Goal: Task Accomplishment & Management: Complete application form

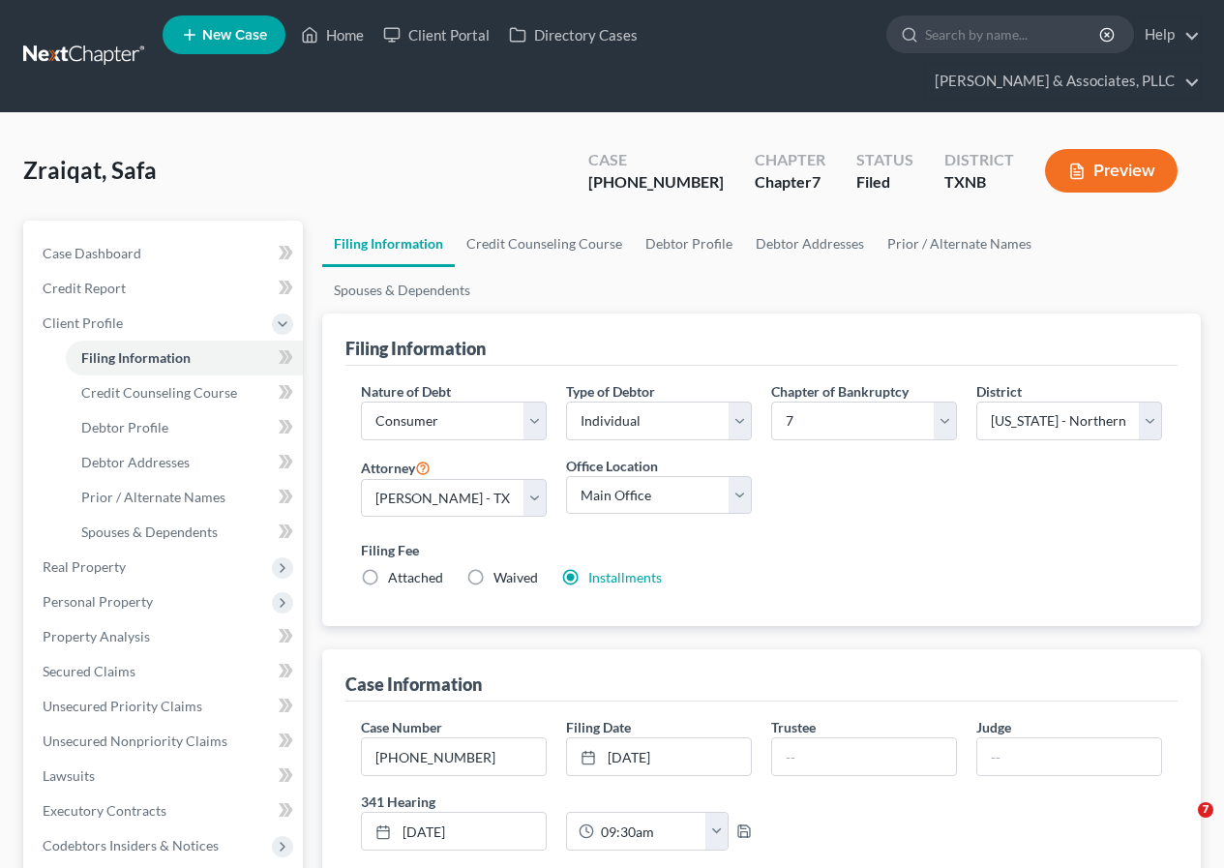
select select "1"
select select "0"
select select "78"
select select "0"
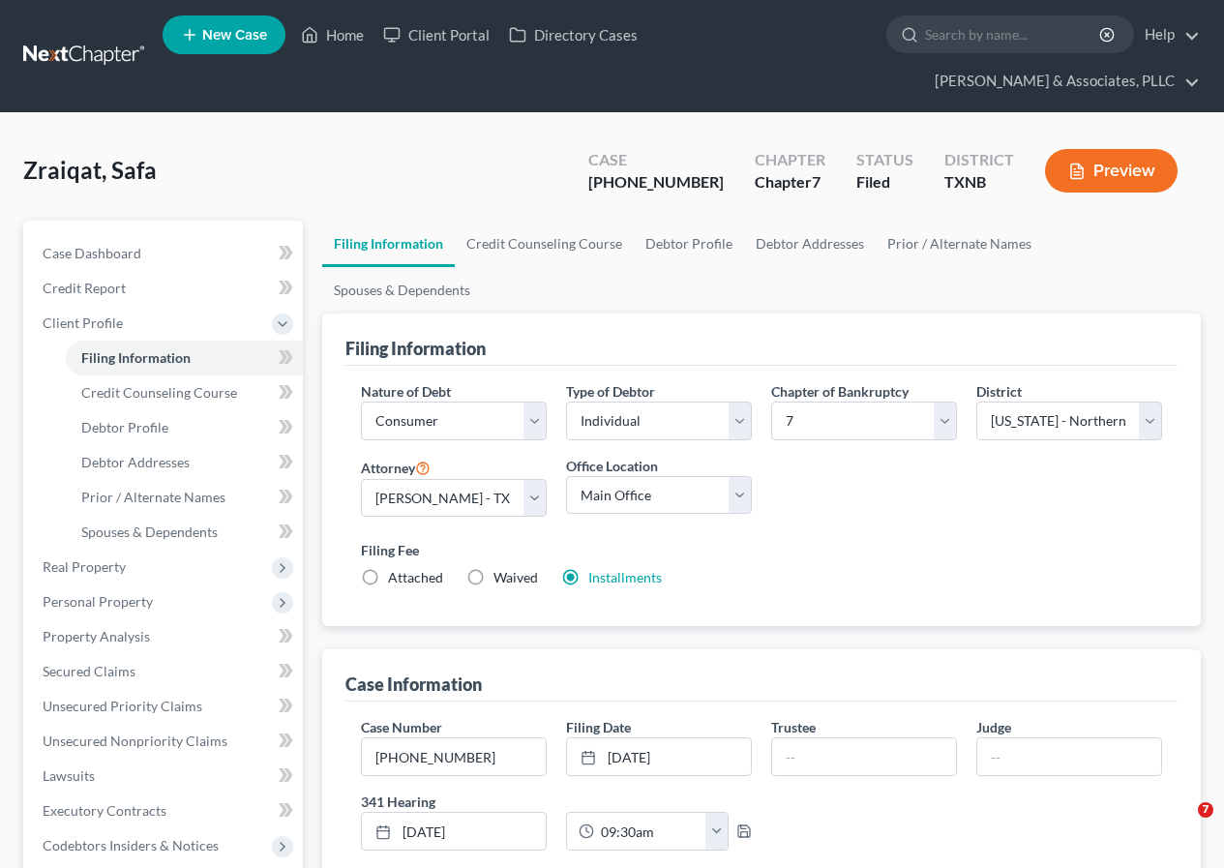
select select "45"
click at [333, 37] on link "Home" at bounding box center [332, 34] width 82 height 35
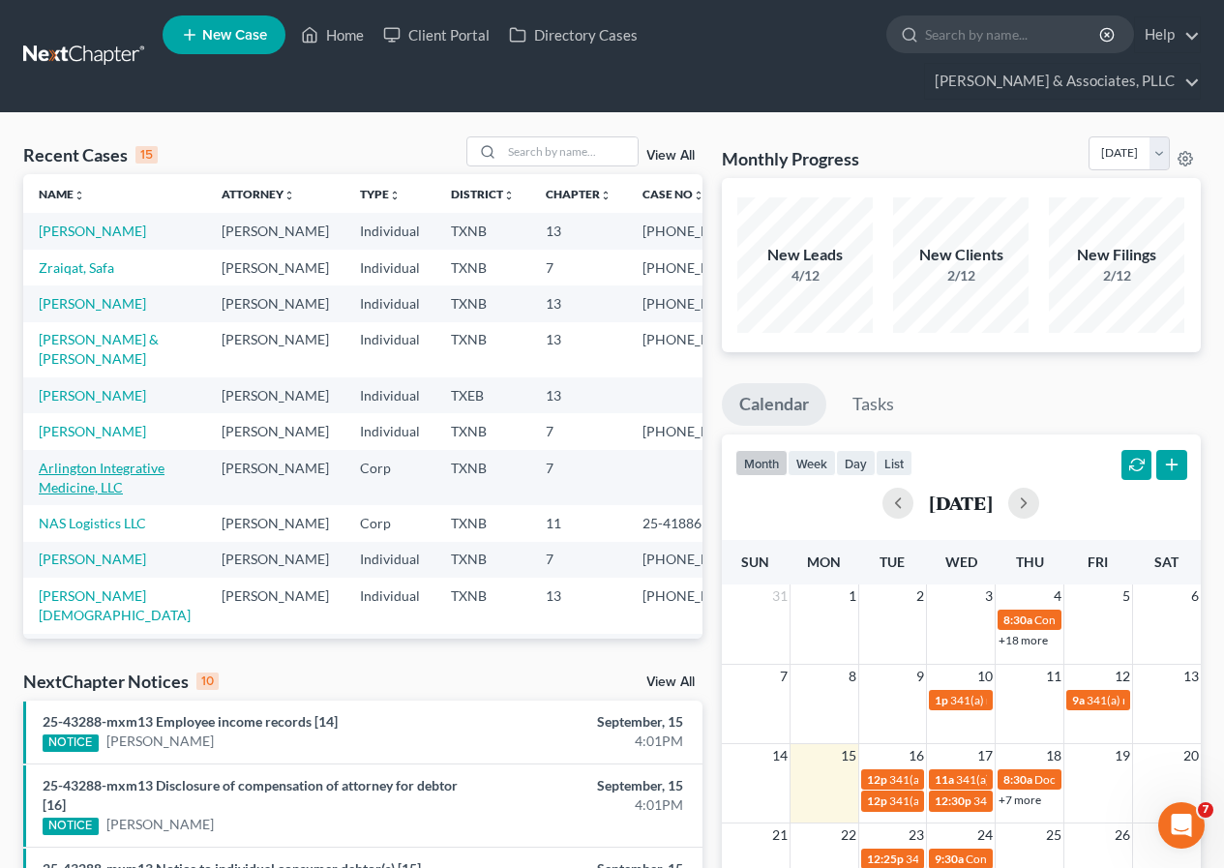
click at [102, 495] on link "Arlington Integrative Medicine, LLC" at bounding box center [102, 478] width 126 height 36
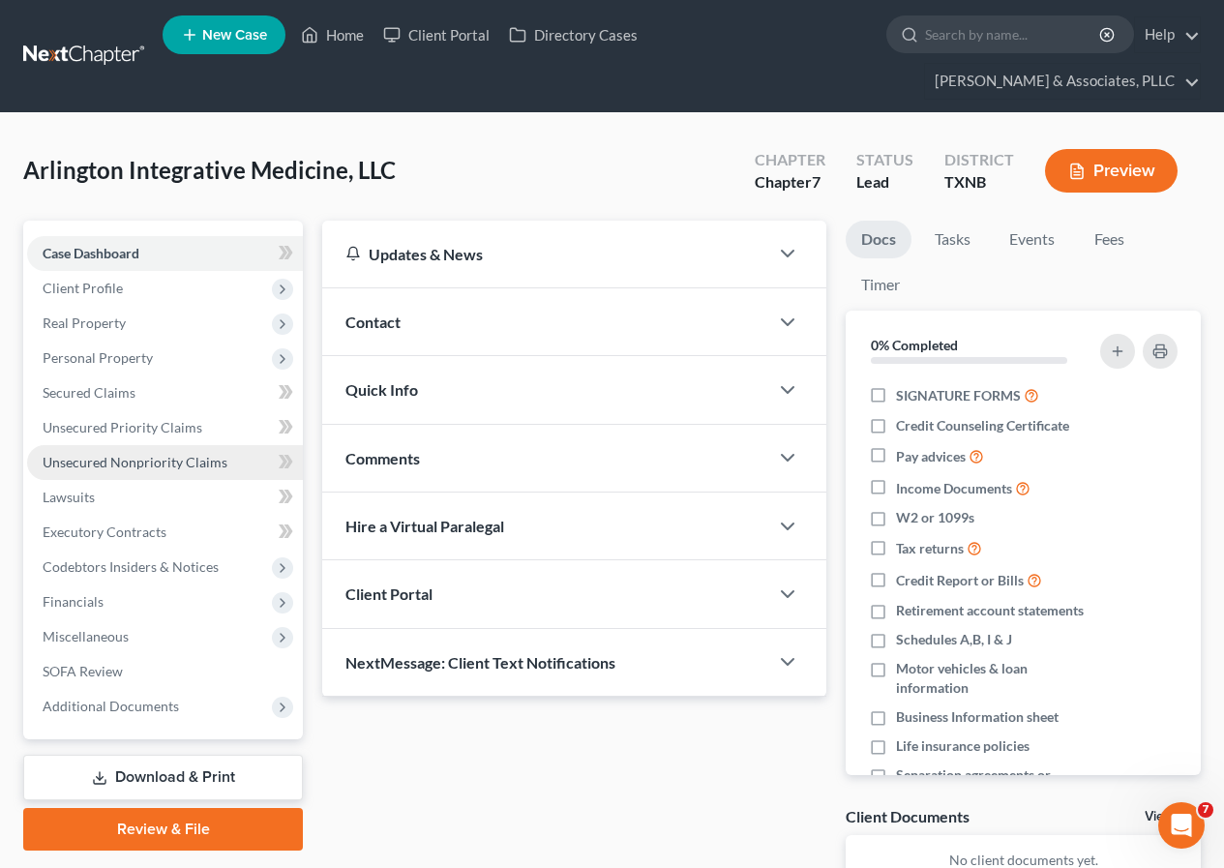
click at [158, 465] on span "Unsecured Nonpriority Claims" at bounding box center [135, 462] width 185 height 16
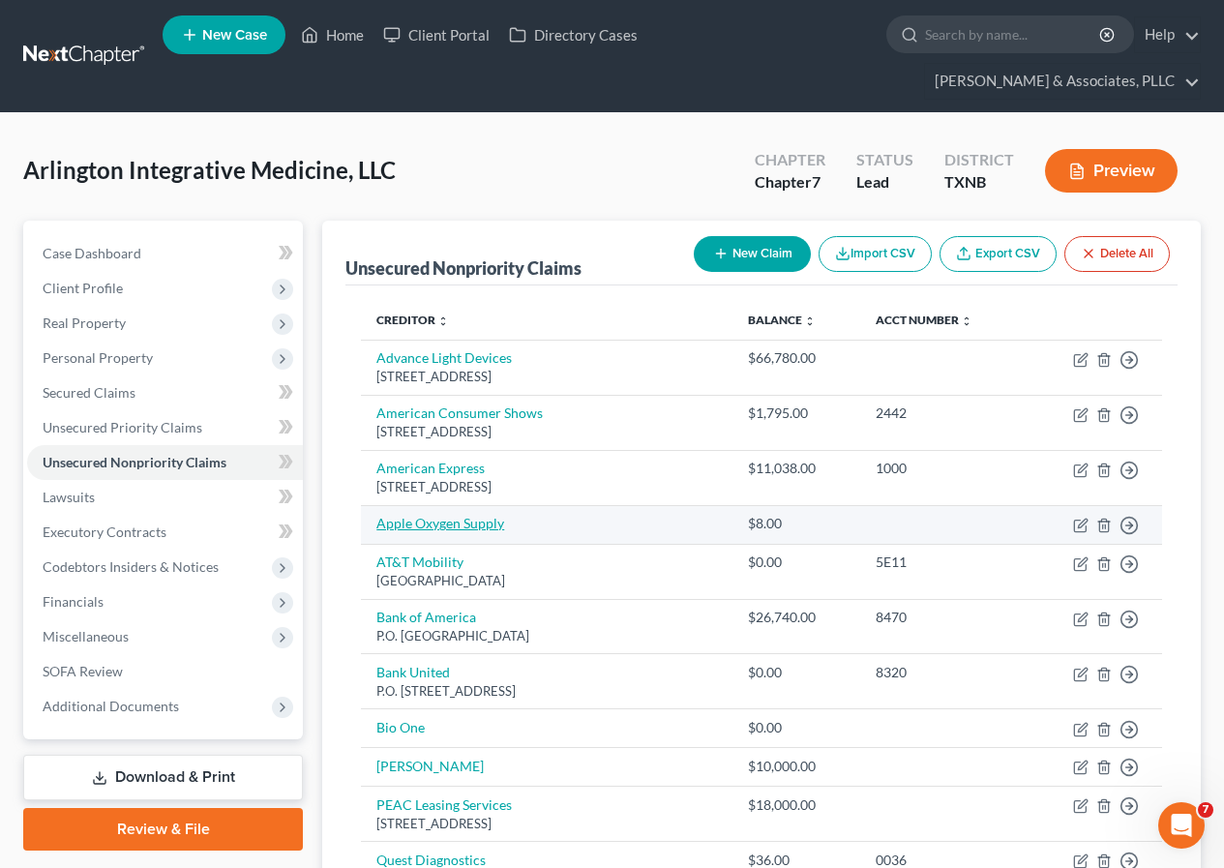
click at [461, 520] on link "Apple Oxygen Supply" at bounding box center [440, 523] width 128 height 16
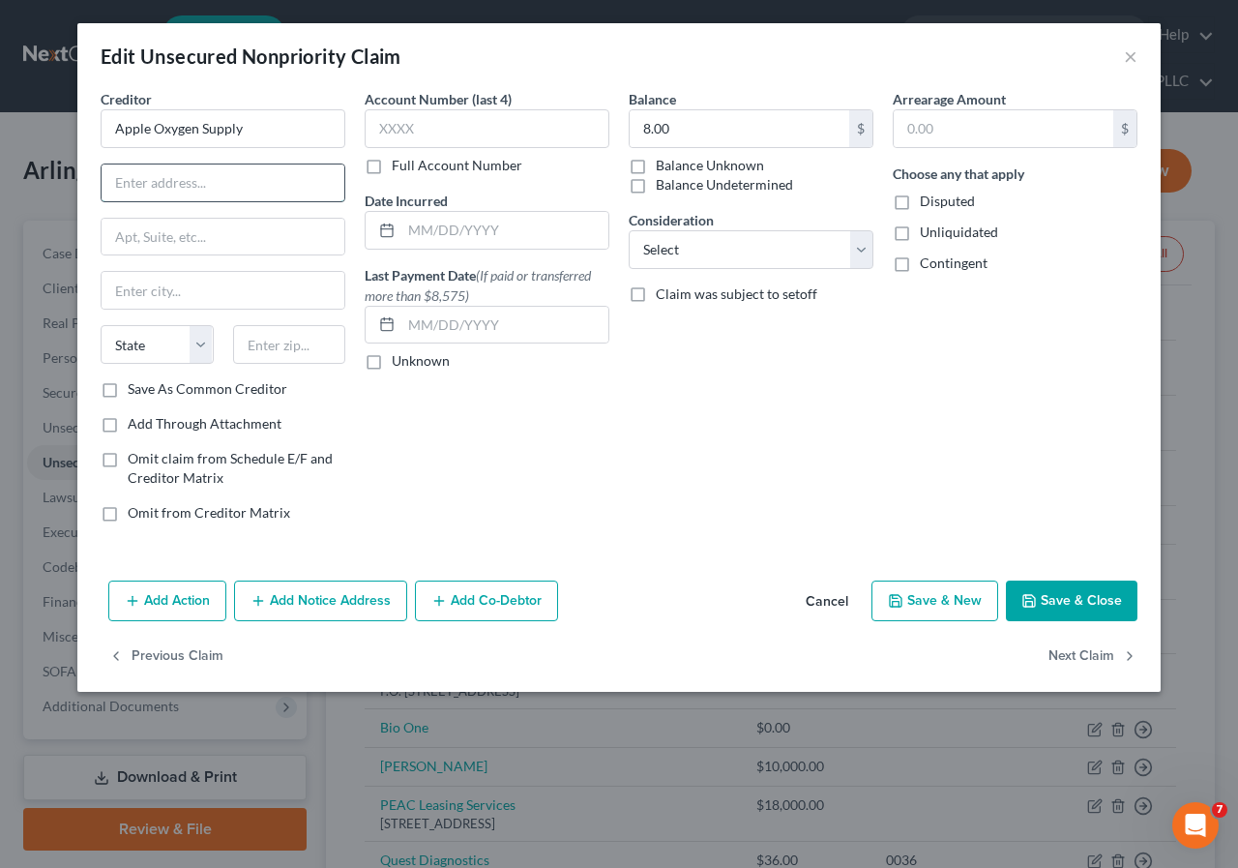
click at [229, 186] on input "text" at bounding box center [223, 182] width 243 height 37
type input "p"
type input "P.O. Box 607"
type input "76101"
type input "[GEOGRAPHIC_DATA]"
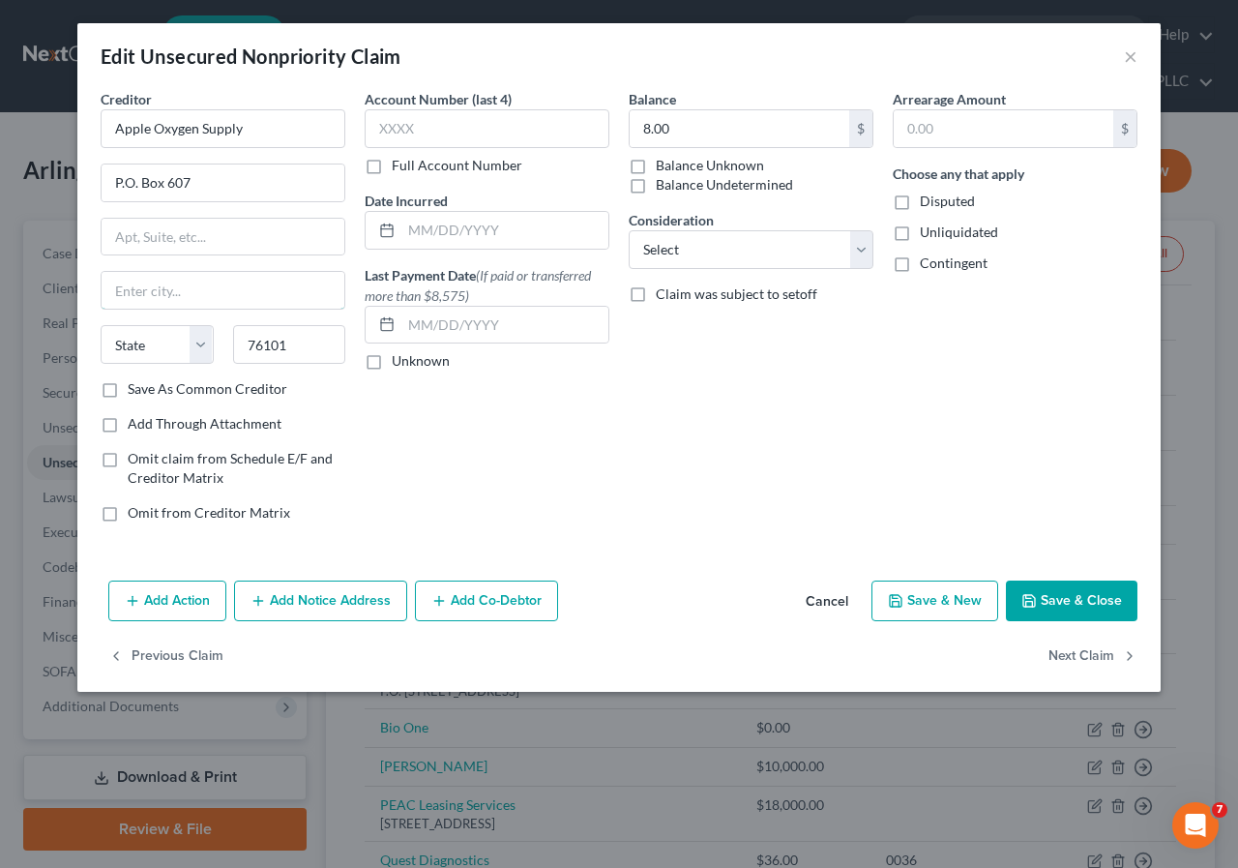
select select "45"
drag, startPoint x: 292, startPoint y: 296, endPoint x: 505, endPoint y: 378, distance: 228.2
click at [292, 296] on input "[GEOGRAPHIC_DATA]" at bounding box center [223, 290] width 243 height 37
click at [1035, 599] on icon "button" at bounding box center [1029, 600] width 15 height 15
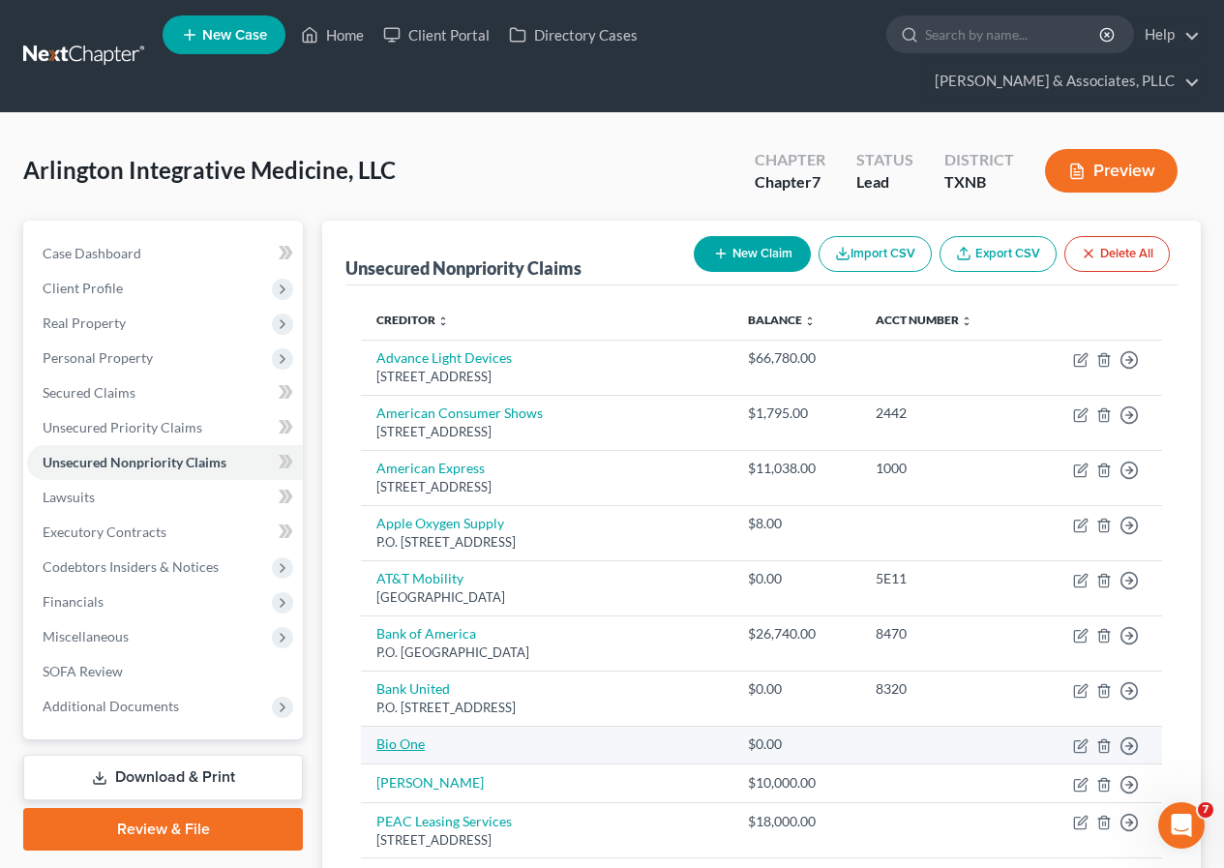
click at [411, 748] on link "Bio One" at bounding box center [400, 743] width 48 height 16
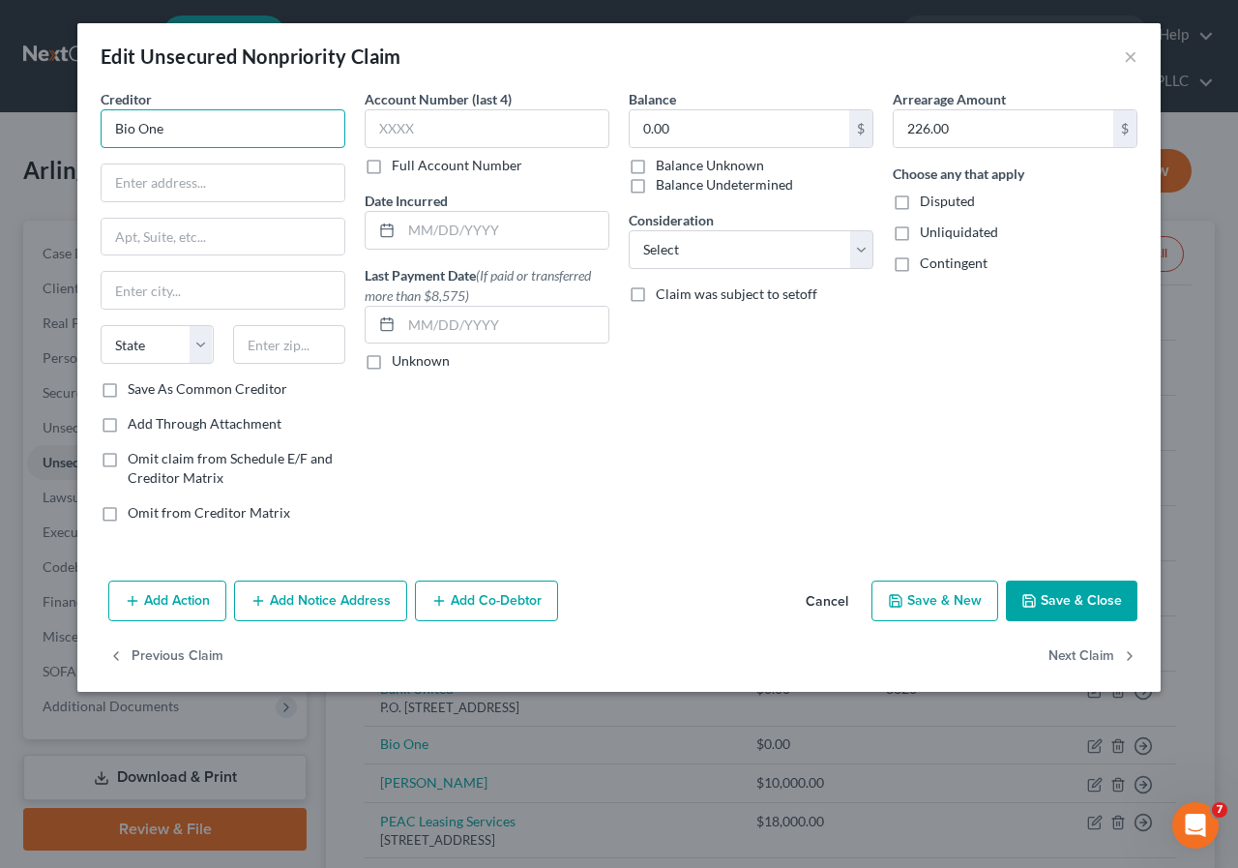
click at [134, 131] on input "Bio One" at bounding box center [223, 128] width 245 height 39
type input "Biogenic Solutions"
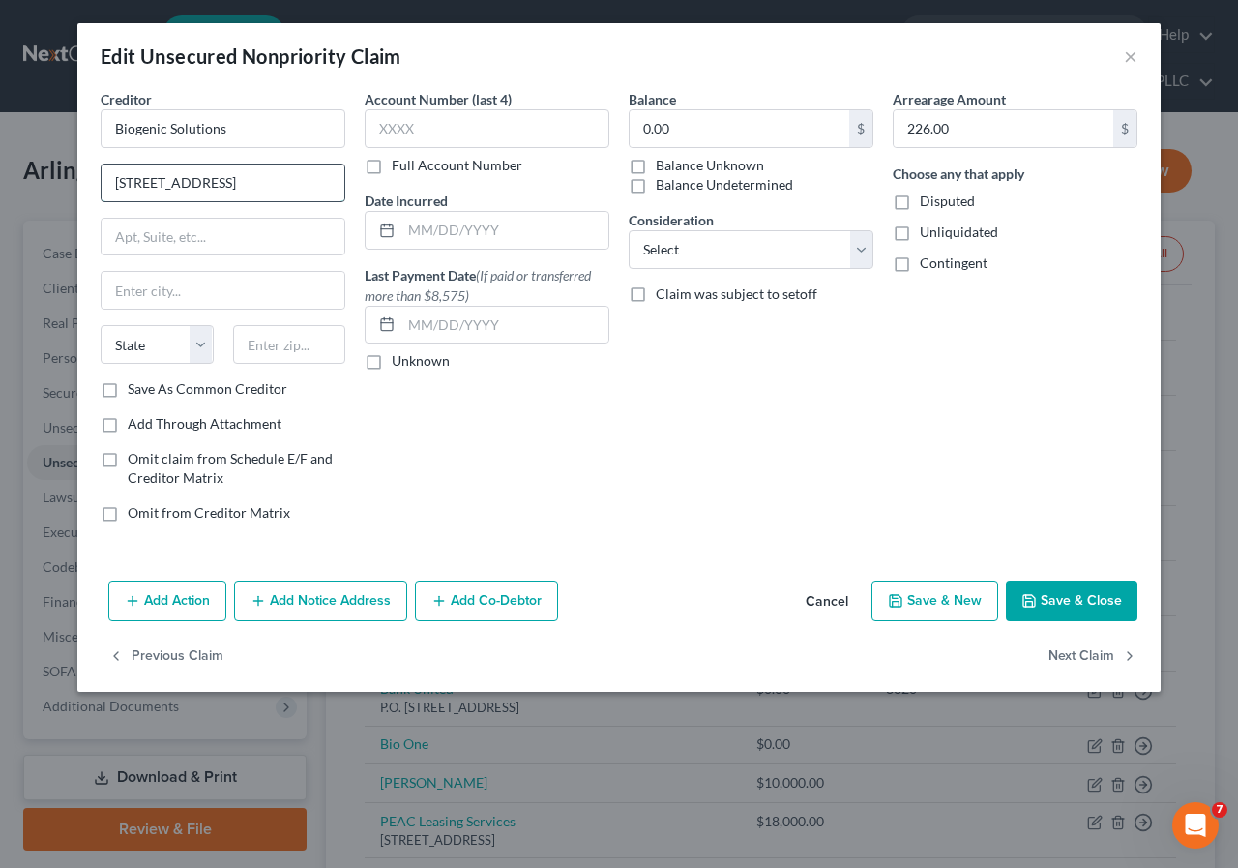
type input "[STREET_ADDRESS]"
drag, startPoint x: 239, startPoint y: 344, endPoint x: 256, endPoint y: 364, distance: 26.0
click at [240, 344] on input "text" at bounding box center [289, 344] width 113 height 39
type input "75244"
click at [1055, 605] on button "Save & Close" at bounding box center [1072, 600] width 132 height 41
